Goal: Transaction & Acquisition: Purchase product/service

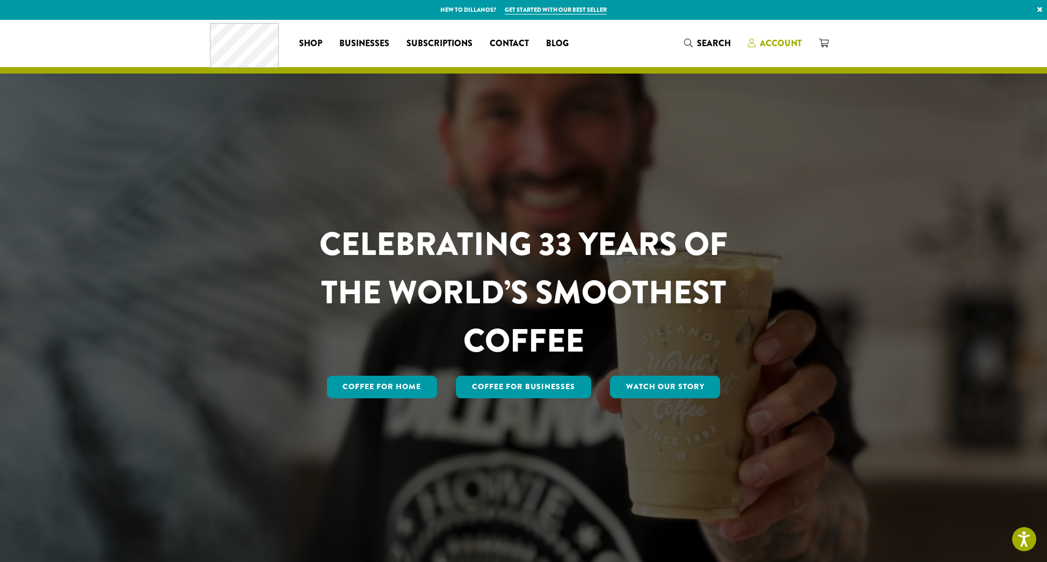
click at [782, 41] on span "Account" at bounding box center [780, 43] width 42 height 12
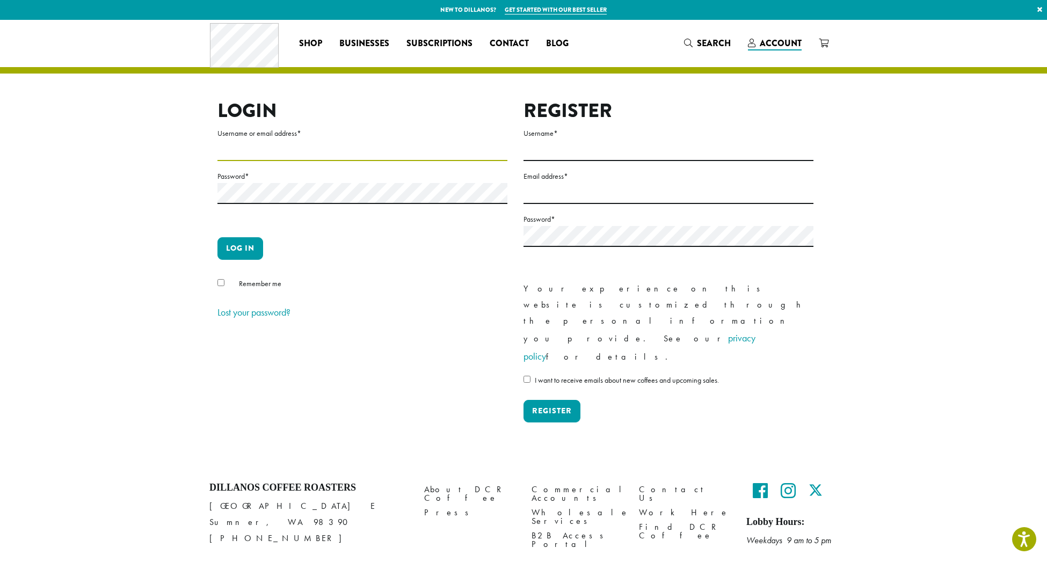
click at [249, 145] on input "Username or email address *" at bounding box center [362, 150] width 290 height 21
type input "**********"
click at [241, 247] on button "Log in" at bounding box center [240, 248] width 46 height 23
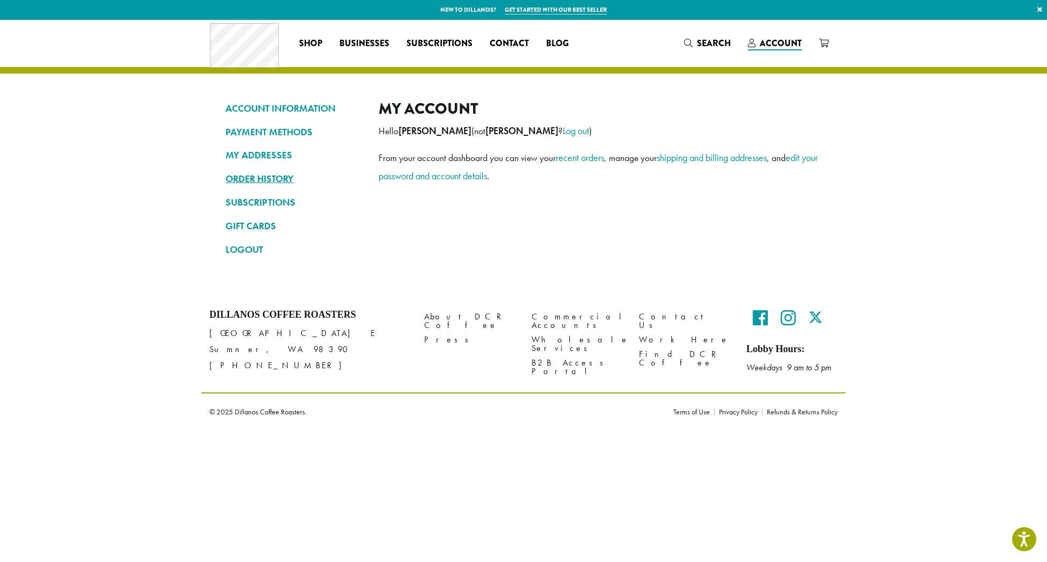
click at [267, 178] on link "ORDER HISTORY" at bounding box center [293, 179] width 137 height 18
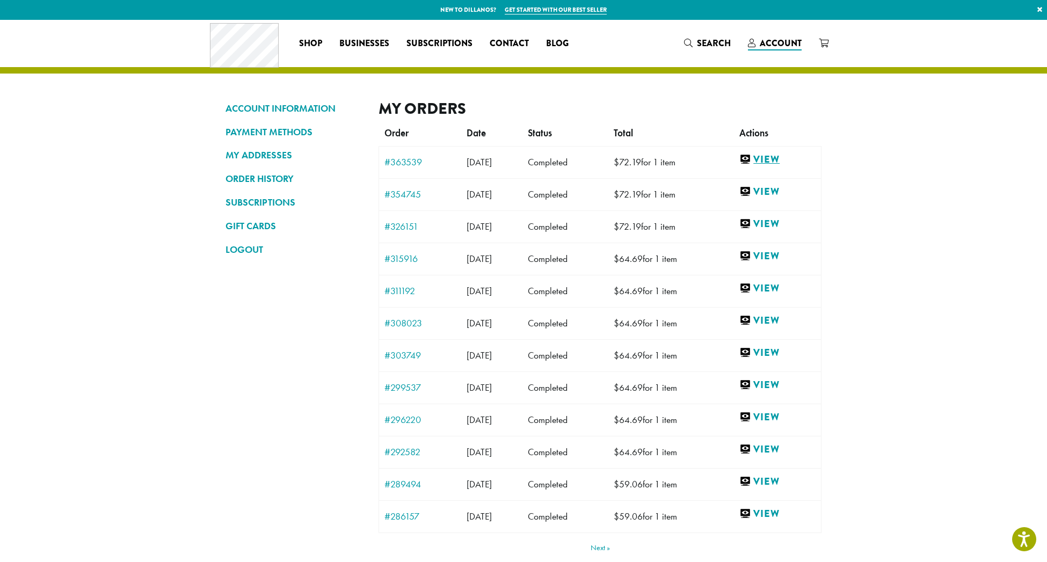
click at [778, 157] on link "View" at bounding box center [777, 159] width 76 height 13
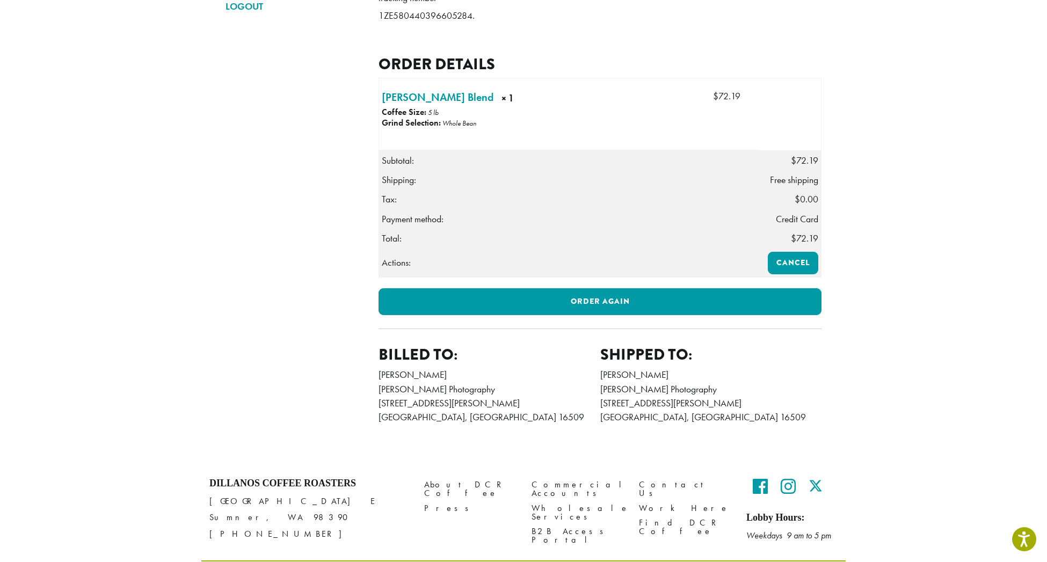
scroll to position [297, 0]
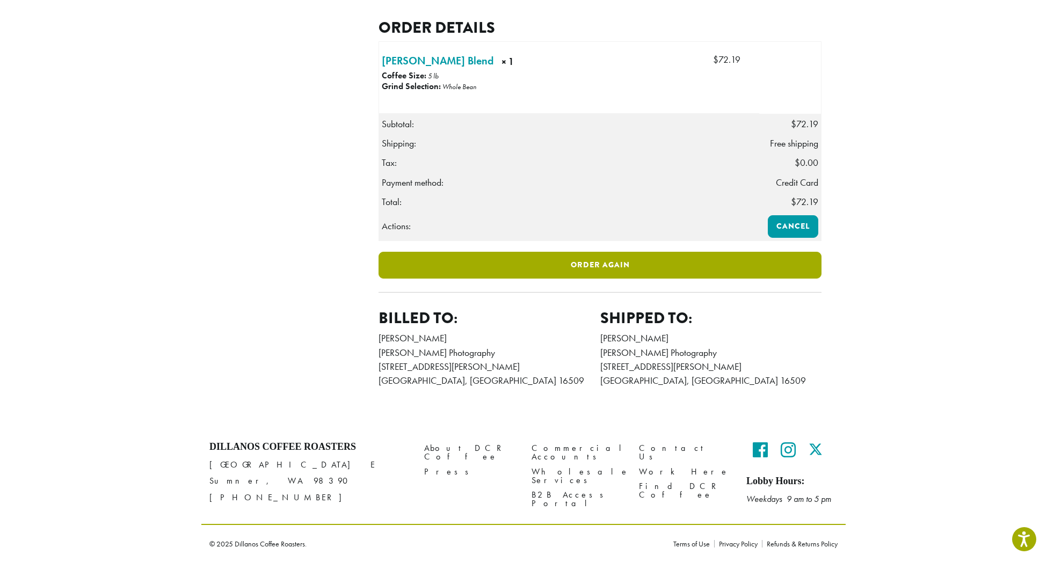
click at [617, 262] on link "Order again" at bounding box center [599, 265] width 443 height 27
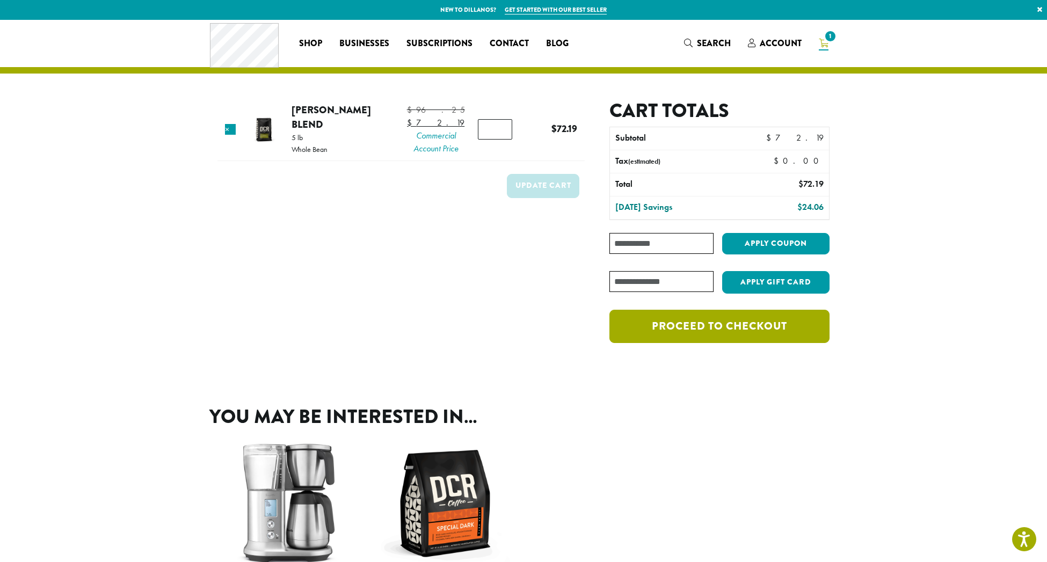
click at [728, 330] on link "Proceed to checkout" at bounding box center [719, 326] width 220 height 33
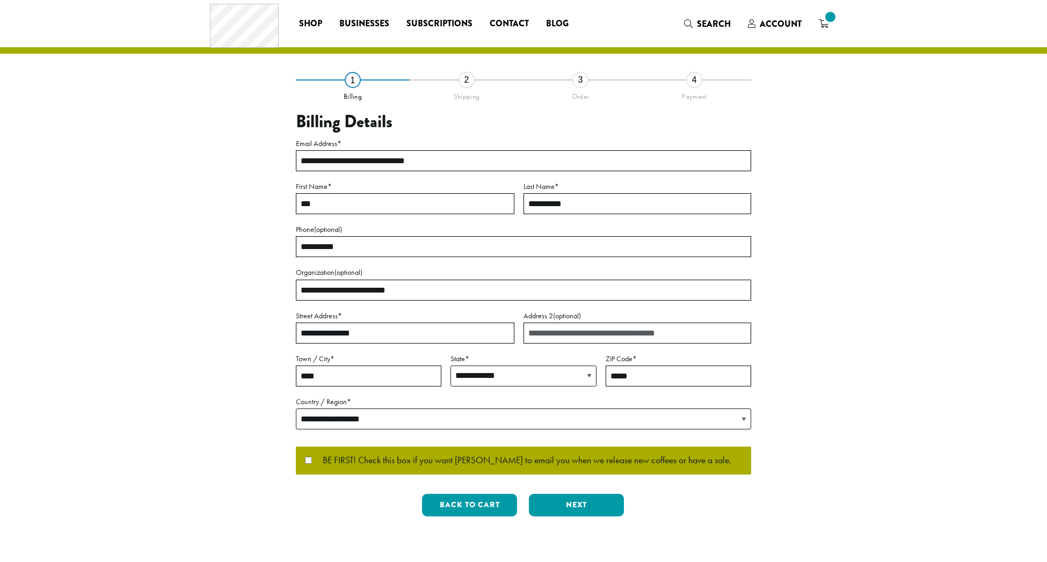
select select "**"
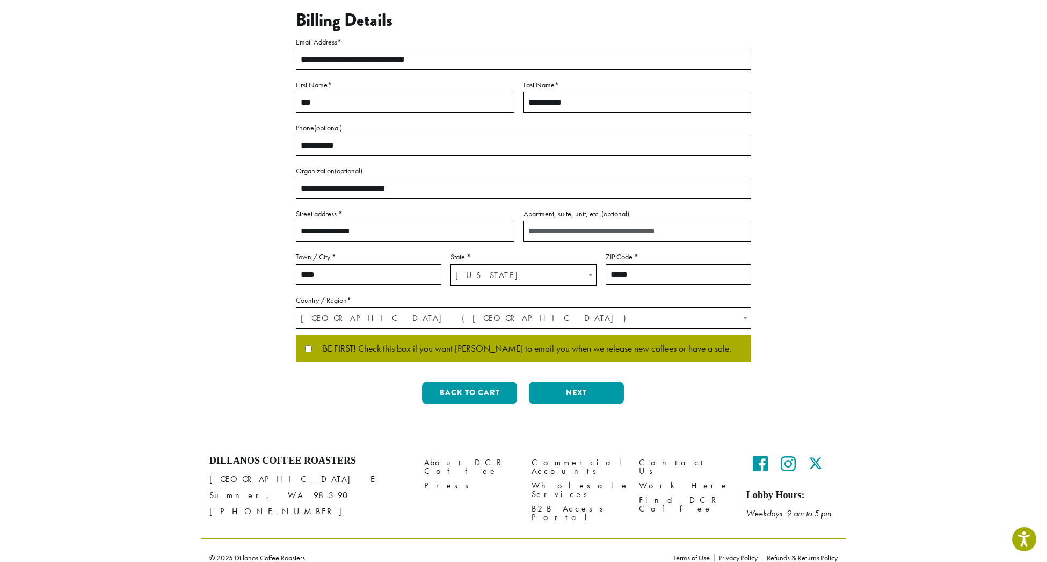
scroll to position [135, 0]
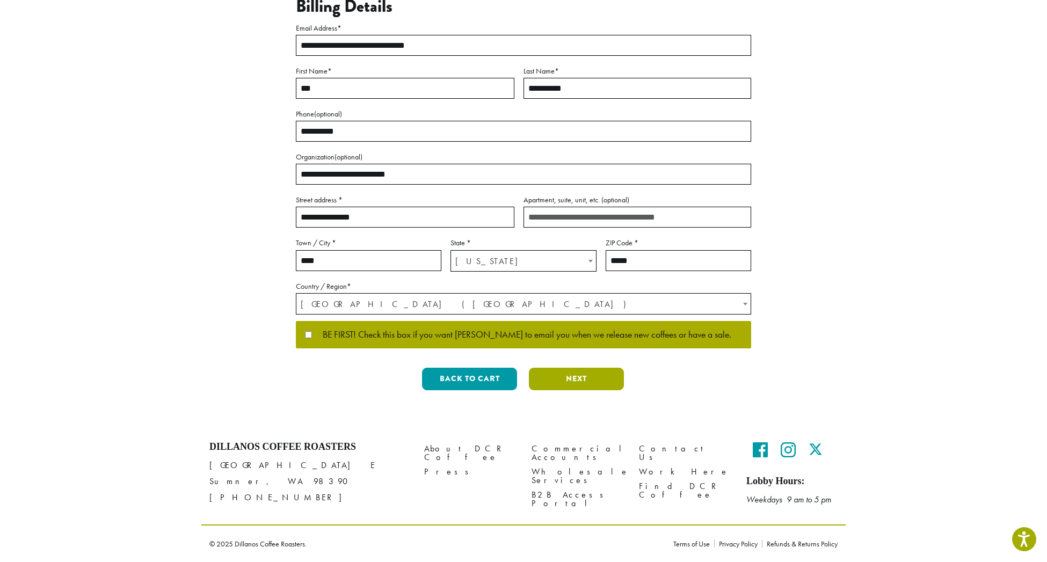
click at [580, 372] on button "Next" at bounding box center [576, 379] width 95 height 23
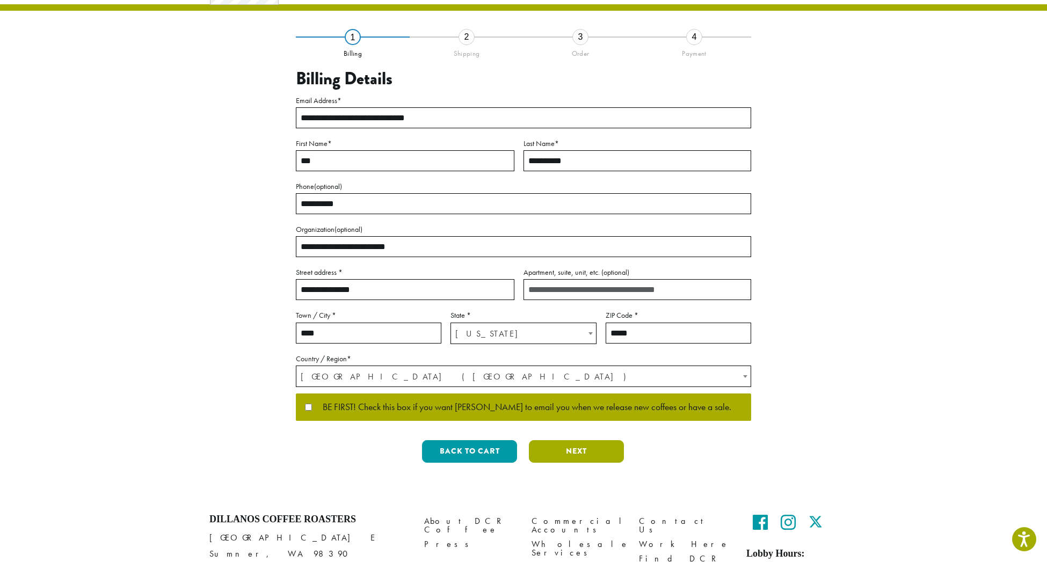
scroll to position [0, 0]
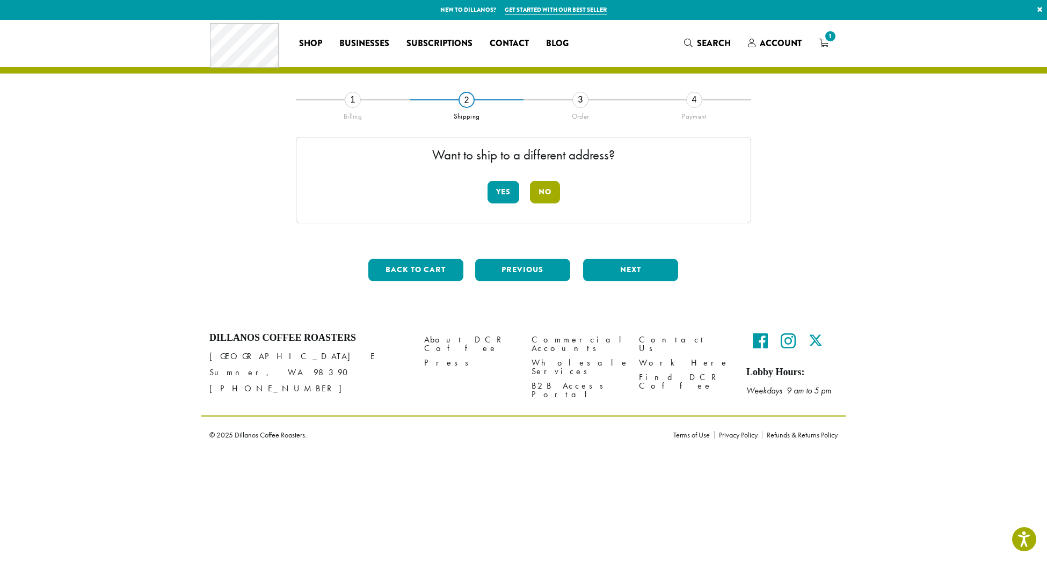
click at [548, 190] on button "No" at bounding box center [545, 192] width 30 height 23
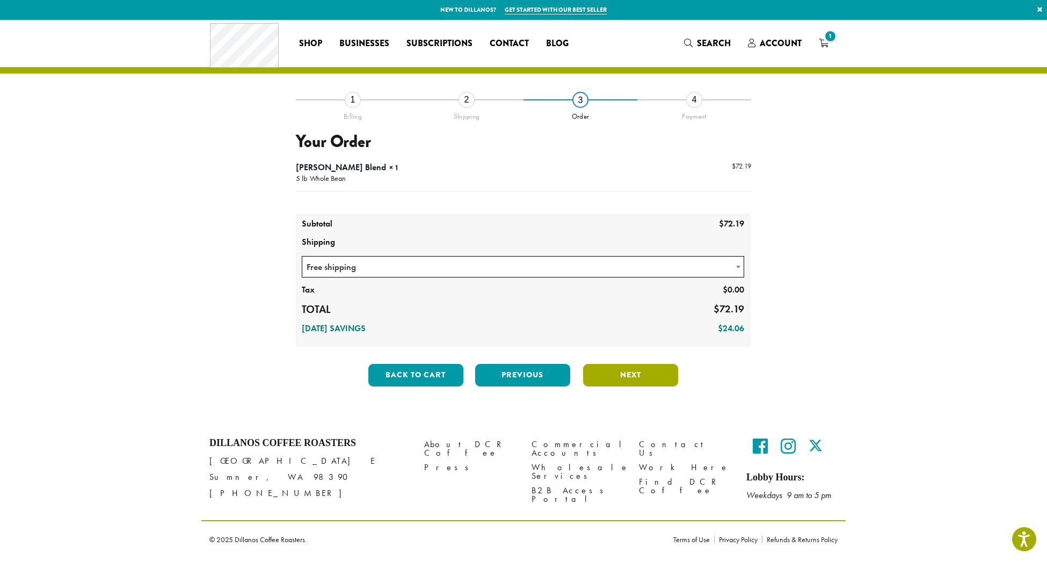
click at [635, 370] on button "Next" at bounding box center [630, 375] width 95 height 23
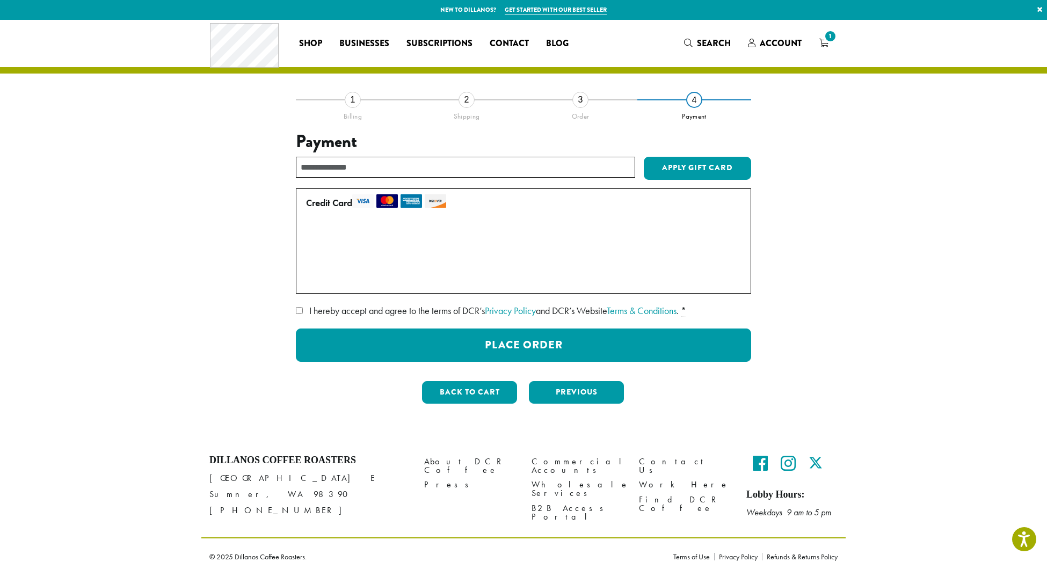
click at [439, 310] on span "I hereby accept and agree to the terms of DCR’s Privacy Policy and DCR’s Websit…" at bounding box center [493, 310] width 369 height 12
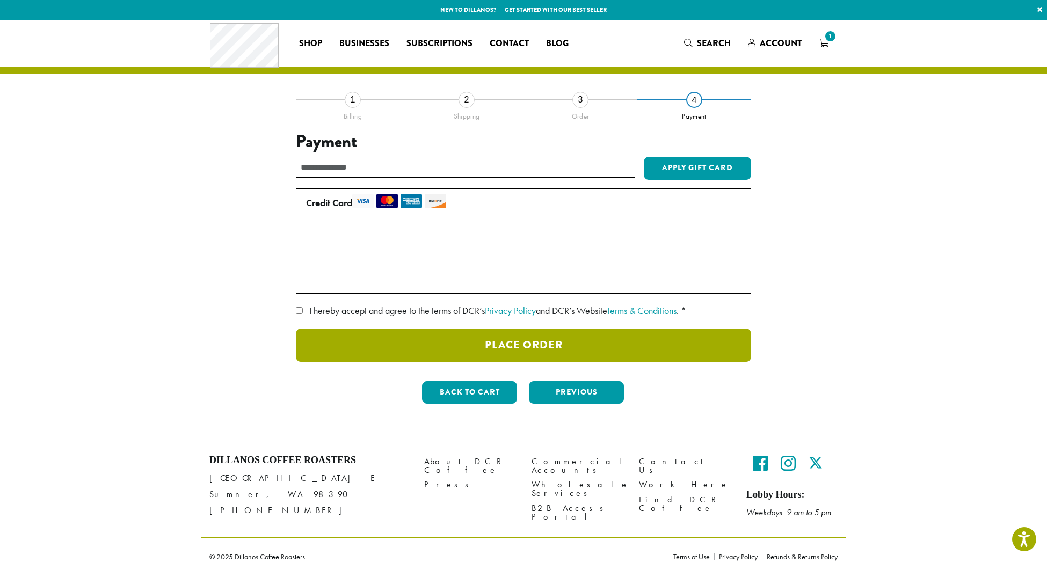
click at [540, 342] on button "Place Order" at bounding box center [523, 344] width 455 height 33
